Goal: Check status: Check status

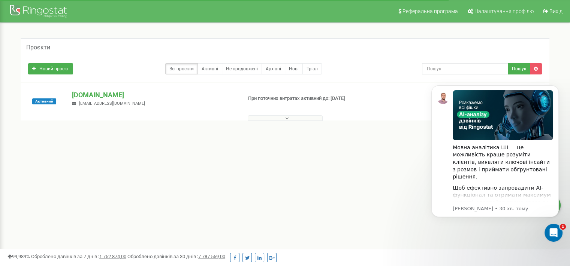
click at [286, 116] on icon at bounding box center [286, 118] width 3 height 5
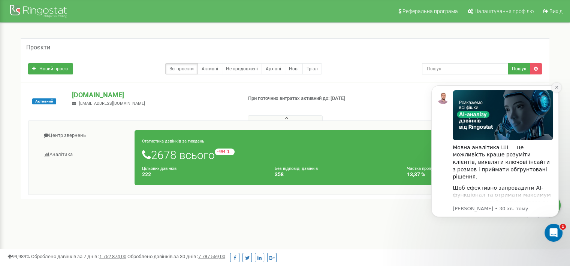
click at [556, 88] on icon "Dismiss notification" at bounding box center [556, 87] width 3 height 3
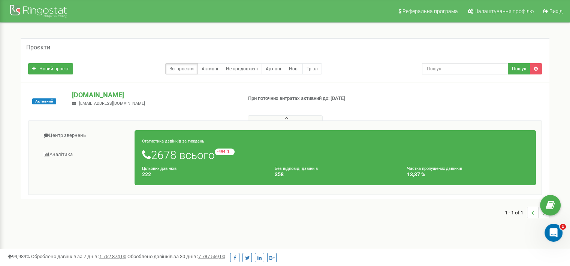
click at [285, 118] on icon at bounding box center [286, 118] width 3 height 5
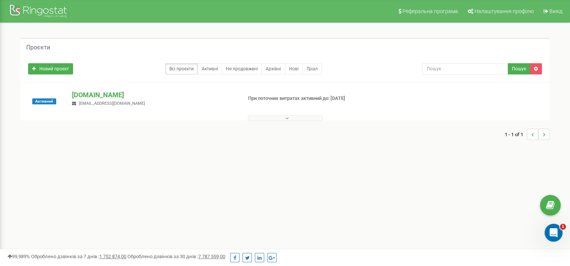
click at [288, 118] on icon at bounding box center [286, 118] width 3 height 5
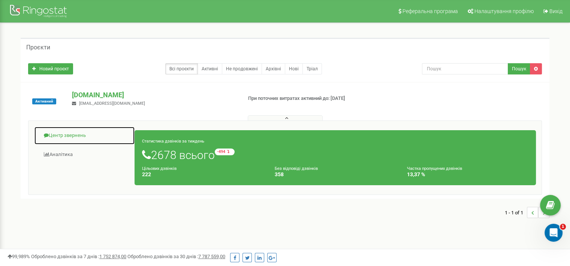
click at [81, 131] on link "Центр звернень" at bounding box center [84, 136] width 101 height 18
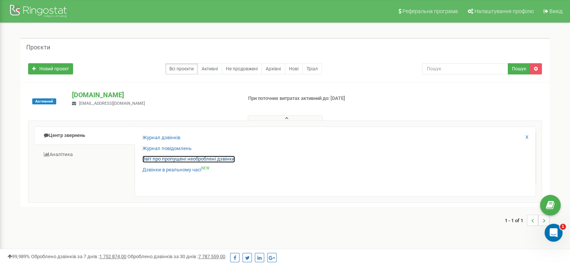
click at [213, 158] on link "Звіт про пропущені необроблені дзвінки" at bounding box center [188, 159] width 92 height 7
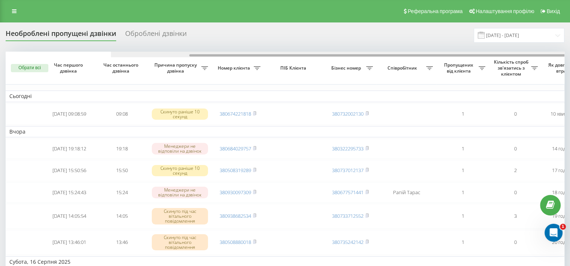
scroll to position [0, 190]
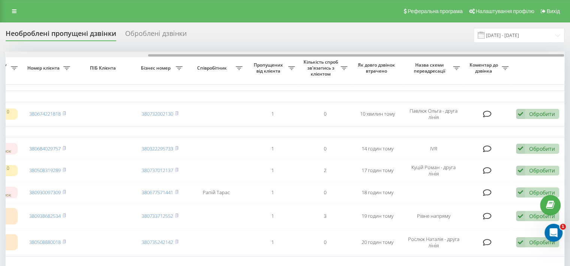
drag, startPoint x: 481, startPoint y: 48, endPoint x: 559, endPoint y: 51, distance: 77.6
click at [559, 51] on div "Необроблені пропущені дзвінки Оброблені дзвінки 21.07.2025 - 21.08.2025 Обрати …" at bounding box center [285, 220] width 558 height 385
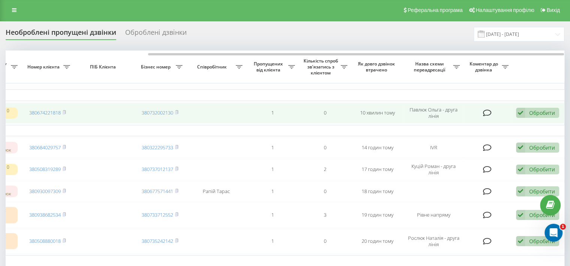
scroll to position [0, 0]
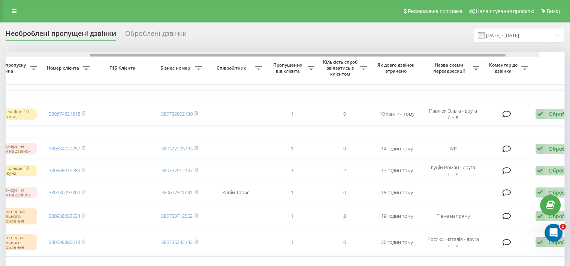
drag, startPoint x: 262, startPoint y: 55, endPoint x: 184, endPoint y: 57, distance: 78.3
click at [211, 55] on div at bounding box center [297, 55] width 416 height 2
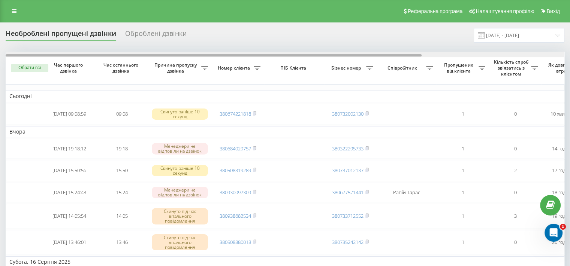
drag, startPoint x: 219, startPoint y: 55, endPoint x: 16, endPoint y: 58, distance: 203.0
click at [16, 58] on div "Обрати всі Час першого дзвінка Час останнього дзвінка Причина пропуску дзвінка …" at bounding box center [285, 218] width 558 height 332
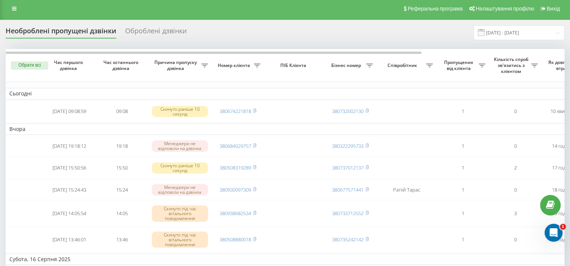
scroll to position [1, 0]
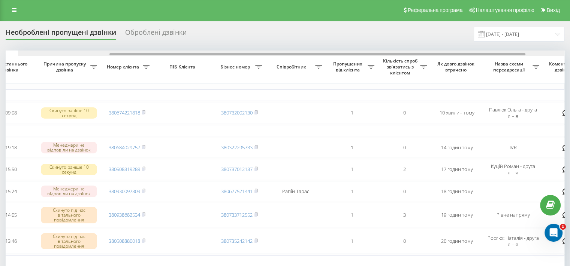
drag, startPoint x: 397, startPoint y: 55, endPoint x: 476, endPoint y: 36, distance: 81.6
click at [489, 42] on div "Необроблені пропущені дзвінки Оброблені дзвінки 21.07.2025 - 21.08.2025 Обрати …" at bounding box center [285, 219] width 558 height 385
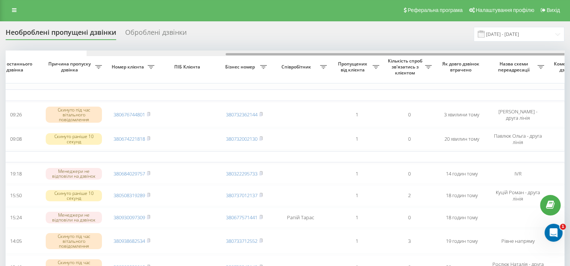
scroll to position [0, 188]
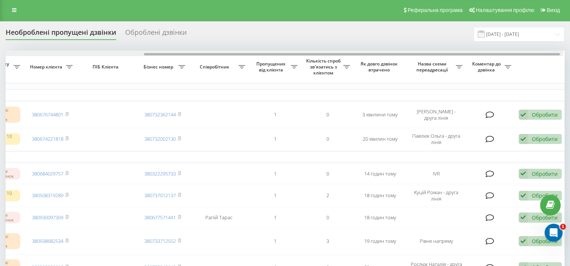
drag, startPoint x: 412, startPoint y: 53, endPoint x: 552, endPoint y: 48, distance: 140.1
click at [552, 48] on div "Необроблені пропущені дзвінки Оброблені дзвінки 21.07.2025 - 21.08.2025 Обрати …" at bounding box center [285, 232] width 558 height 411
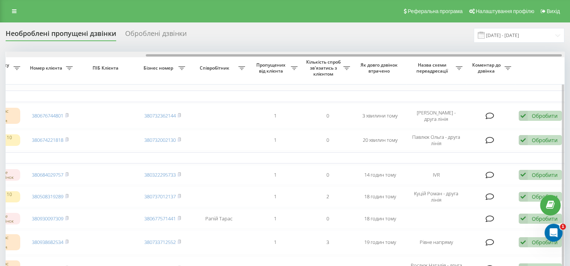
scroll to position [0, 190]
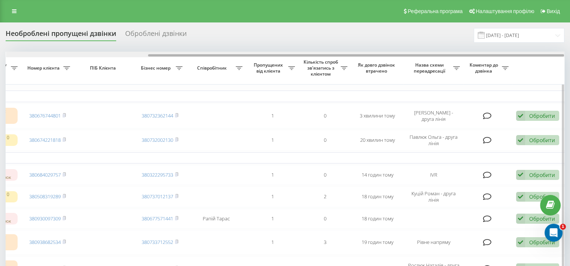
drag, startPoint x: 343, startPoint y: 56, endPoint x: 394, endPoint y: 57, distance: 50.6
click at [394, 57] on div at bounding box center [285, 55] width 558 height 6
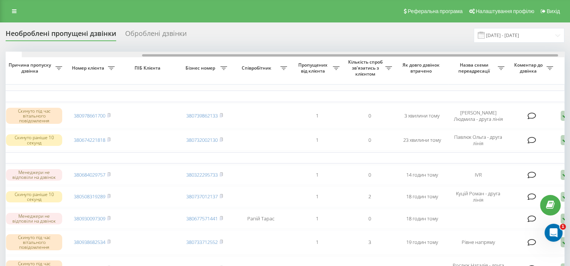
scroll to position [0, 183]
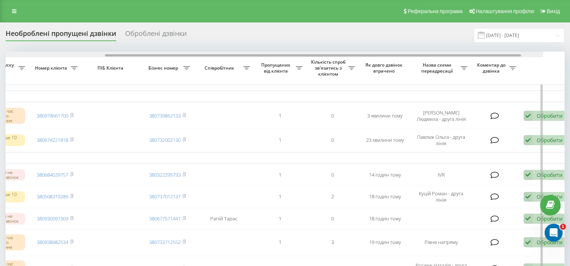
drag, startPoint x: 406, startPoint y: 56, endPoint x: 539, endPoint y: 54, distance: 133.7
click at [542, 54] on div at bounding box center [264, 55] width 558 height 6
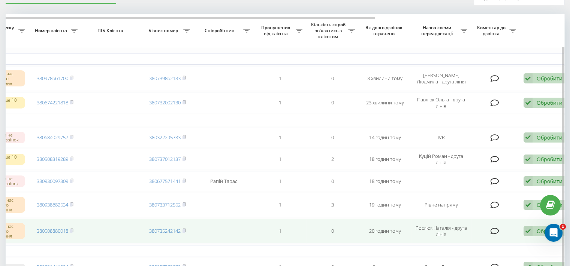
scroll to position [0, 0]
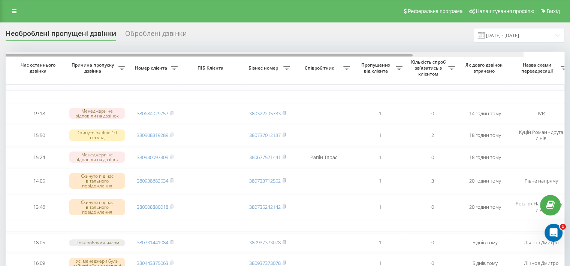
scroll to position [0, 190]
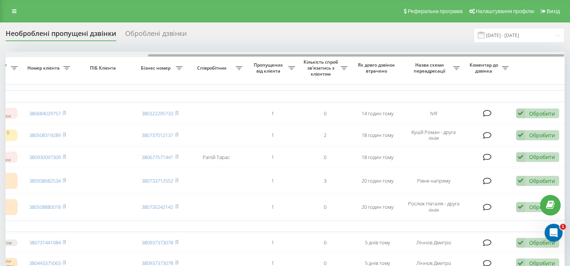
drag, startPoint x: 388, startPoint y: 55, endPoint x: 558, endPoint y: 62, distance: 170.5
click at [558, 62] on div "Обрати всі Час першого дзвінка Час останнього дзвінка Причина пропуску дзвінка …" at bounding box center [285, 200] width 558 height 297
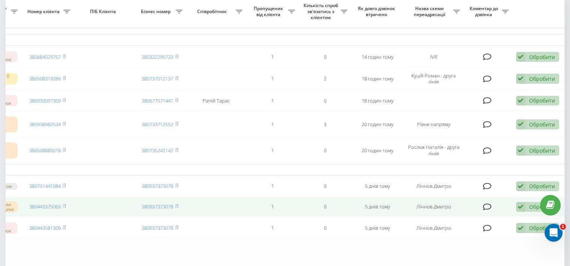
scroll to position [75, 0]
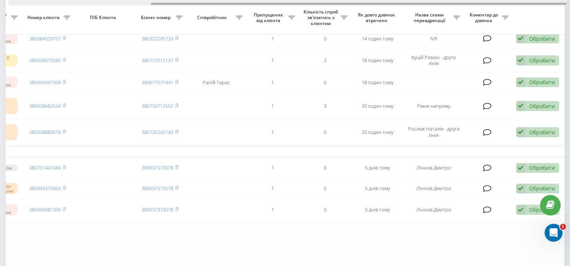
drag, startPoint x: 312, startPoint y: 5, endPoint x: 288, endPoint y: 2, distance: 23.4
click at [288, 2] on div at bounding box center [288, 3] width 558 height 6
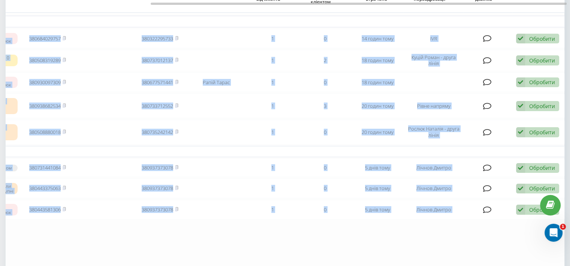
scroll to position [12, 0]
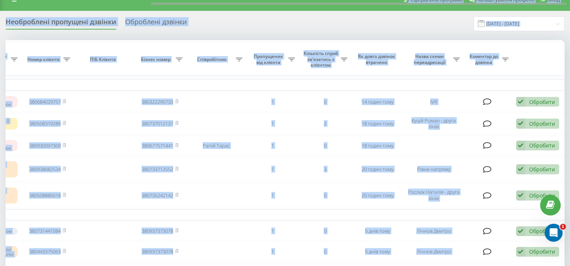
drag, startPoint x: 288, startPoint y: 2, endPoint x: 173, endPoint y: -3, distance: 114.3
click at [173, 0] on html "[DOMAIN_NAME] Проекти [DOMAIN_NAME] Центр звернень Журнал дзвінків Журнал повід…" at bounding box center [285, 121] width 570 height 266
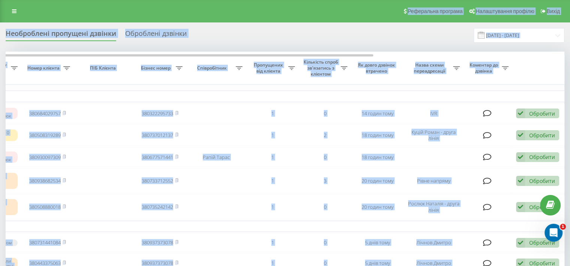
click at [134, 9] on div "Реферальна програма Налаштування профілю Вихід" at bounding box center [285, 11] width 570 height 22
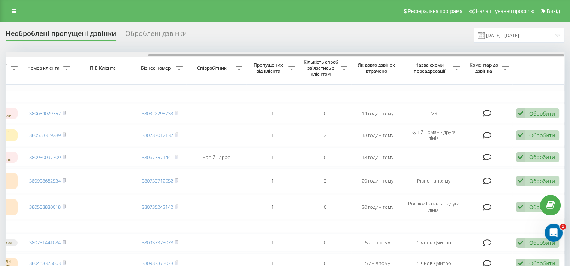
drag, startPoint x: 231, startPoint y: 55, endPoint x: 445, endPoint y: 58, distance: 213.8
click at [445, 58] on div "Обрати всі Час першого дзвінка Час останнього дзвінка Причина пропуску дзвінка …" at bounding box center [285, 200] width 558 height 297
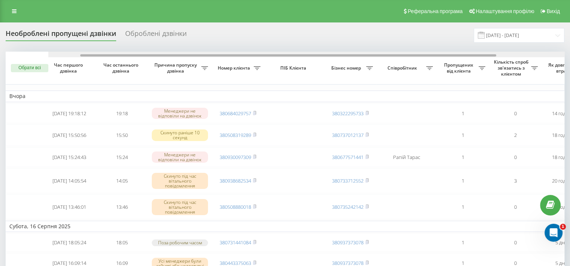
drag, startPoint x: 498, startPoint y: 54, endPoint x: 254, endPoint y: 61, distance: 244.2
click at [275, 62] on div "Обрати всі Час першого дзвінка Час останнього дзвінка Причина пропуску дзвінка …" at bounding box center [285, 200] width 558 height 297
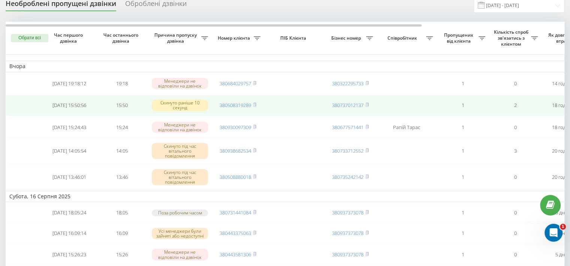
scroll to position [37, 0]
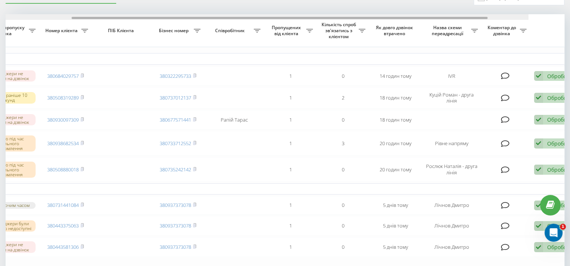
drag, startPoint x: 409, startPoint y: 18, endPoint x: 538, endPoint y: 21, distance: 128.8
click at [538, 21] on div "Обрати всі Час першого дзвінка Час останнього дзвінка Причина пропуску дзвінка …" at bounding box center [285, 162] width 558 height 297
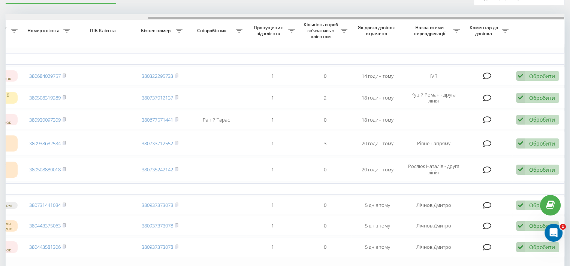
drag, startPoint x: 443, startPoint y: 18, endPoint x: 504, endPoint y: 18, distance: 60.3
click at [504, 18] on div at bounding box center [356, 18] width 416 height 2
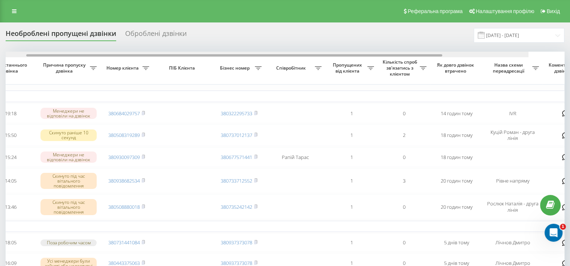
scroll to position [0, 153]
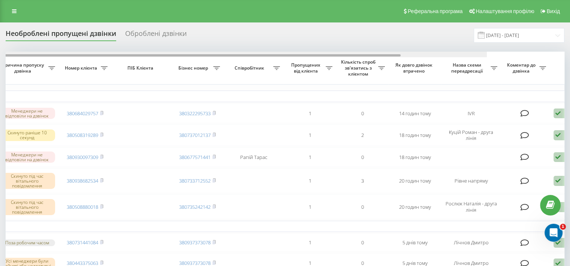
drag, startPoint x: 363, startPoint y: 55, endPoint x: 477, endPoint y: 40, distance: 114.8
click at [477, 41] on div "Необроблені пропущені дзвінки Оброблені дзвінки [DATE] - [DATE] Обрати всі Час …" at bounding box center [285, 203] width 558 height 350
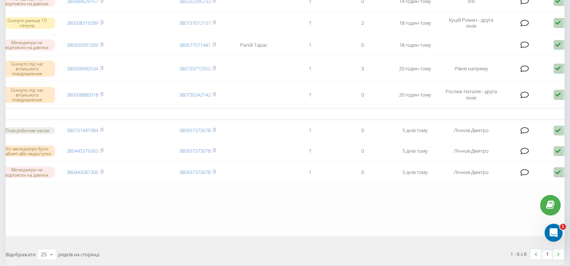
scroll to position [0, 0]
